Goal: Obtain resource: Download file/media

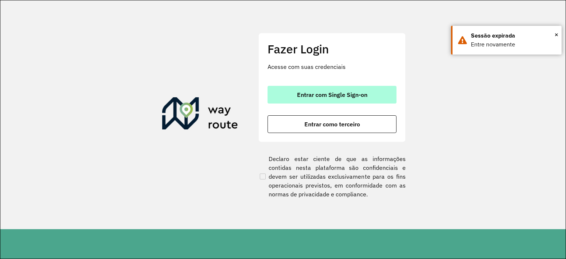
click at [314, 98] on span "Entrar com Single Sign-on" at bounding box center [332, 95] width 70 height 6
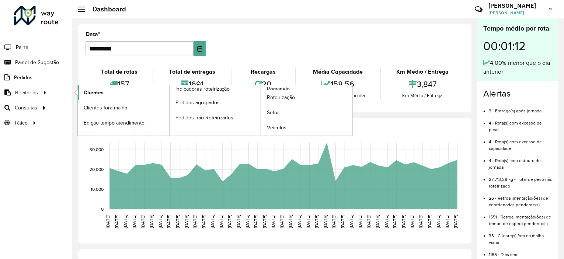
click at [116, 98] on link "Clientes" at bounding box center [123, 92] width 91 height 15
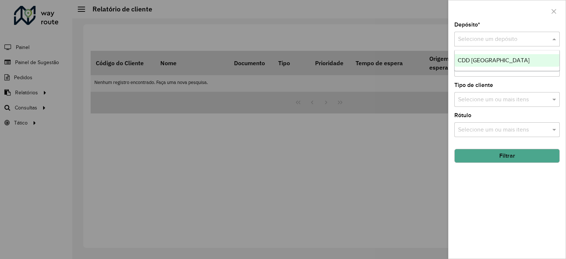
click at [497, 44] on div "Selecione um depósito" at bounding box center [506, 39] width 105 height 15
click at [478, 59] on span "CDD [GEOGRAPHIC_DATA]" at bounding box center [494, 60] width 72 height 6
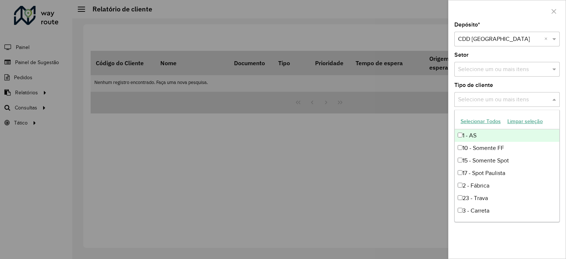
click at [479, 97] on input "text" at bounding box center [503, 99] width 94 height 9
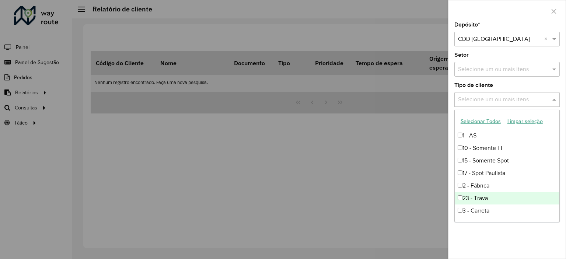
click at [473, 197] on div "23 - Trava" at bounding box center [507, 198] width 105 height 13
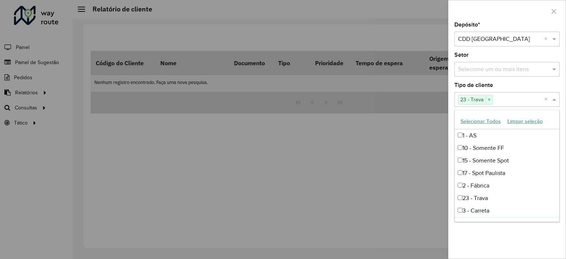
click at [501, 229] on div "Depósito * Selecione um depósito × CDD [GEOGRAPHIC_DATA] × Setor Selecione um o…" at bounding box center [506, 140] width 117 height 237
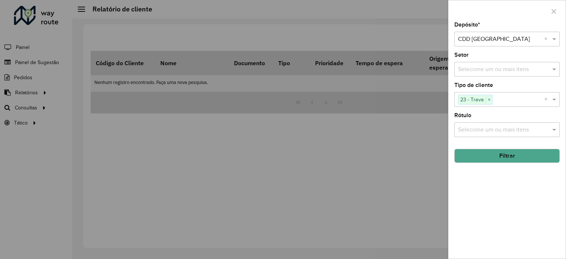
click at [526, 160] on button "Filtrar" at bounding box center [506, 156] width 105 height 14
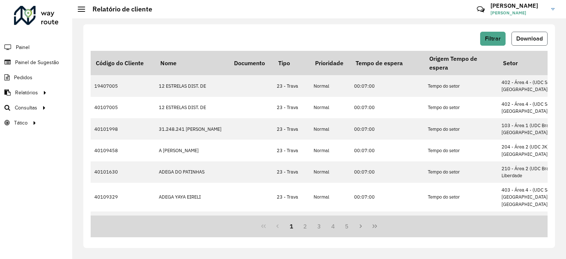
click at [531, 42] on button "Download" at bounding box center [530, 39] width 36 height 14
